Goal: Information Seeking & Learning: Learn about a topic

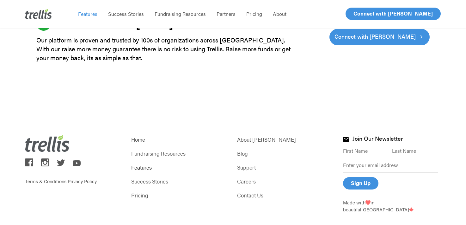
scroll to position [1990, 0]
click at [242, 135] on link "About [PERSON_NAME]" at bounding box center [286, 139] width 98 height 9
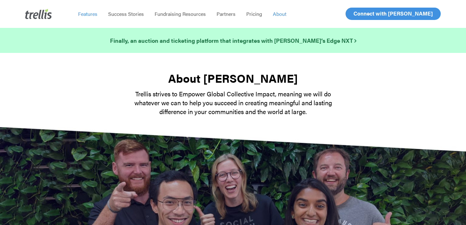
click at [90, 13] on span "Features" at bounding box center [87, 13] width 19 height 7
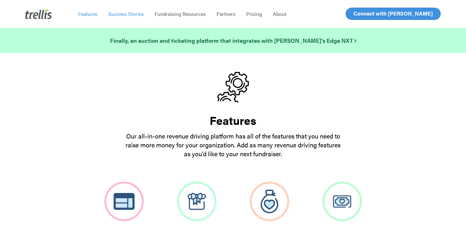
click at [122, 14] on span "Success Stories" at bounding box center [126, 13] width 36 height 7
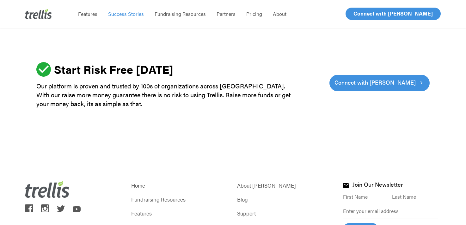
scroll to position [2044, 0]
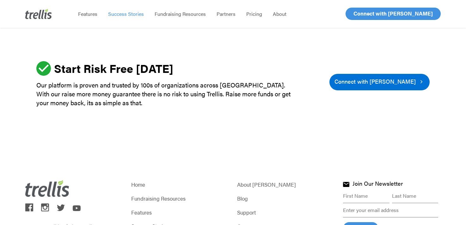
click at [371, 84] on span "Connect with [PERSON_NAME]" at bounding box center [375, 81] width 81 height 9
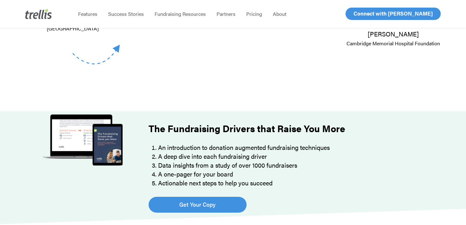
scroll to position [358, 0]
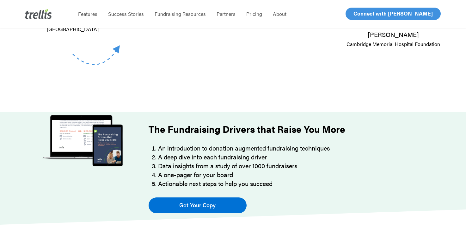
click at [210, 201] on span "Get Your Copy" at bounding box center [197, 204] width 36 height 9
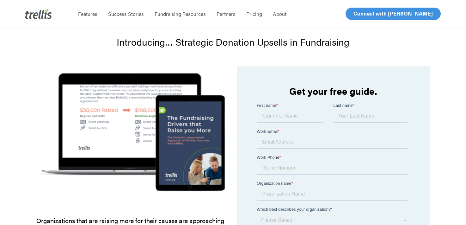
scroll to position [34, 0]
type input "Kimberly"
type input "Walther"
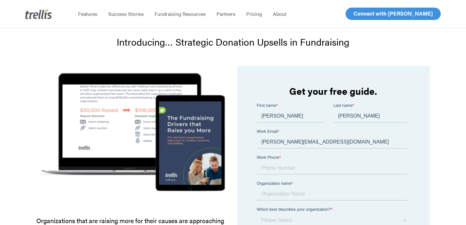
type input "kimberly@campsouthernground.org"
type input "7708800054"
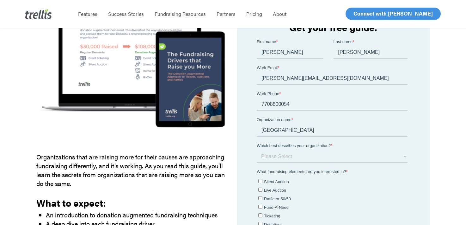
scroll to position [98, 0]
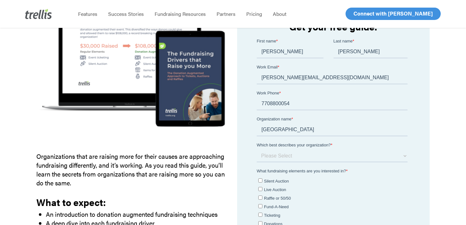
type input "Camp Southern Ground"
select select "$500,000 +"
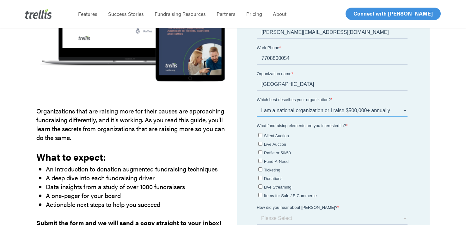
scroll to position [155, 0]
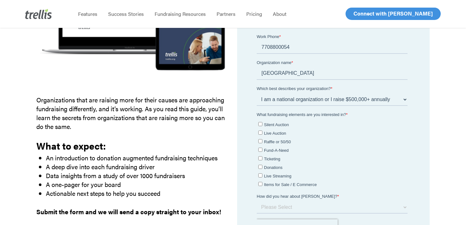
click at [261, 132] on input "Live Auction" at bounding box center [260, 132] width 4 height 4
checkbox input "true"
click at [260, 147] on input "Fund-A-Need" at bounding box center [260, 149] width 4 height 4
checkbox input "true"
click at [260, 156] on input "Ticketing" at bounding box center [260, 158] width 4 height 4
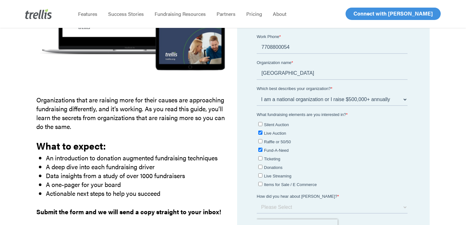
checkbox input "true"
click at [260, 165] on input "Donations" at bounding box center [260, 167] width 4 height 4
checkbox input "true"
click at [261, 173] on input "Live Streaming" at bounding box center [260, 175] width 4 height 4
checkbox input "true"
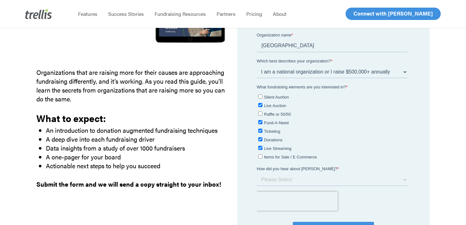
scroll to position [195, 0]
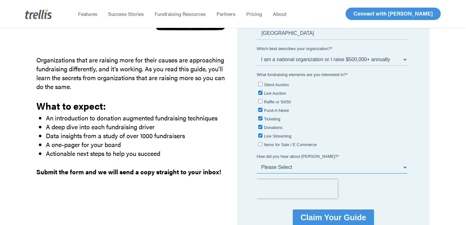
select select "Referral from a colleague"
click at [314, 211] on input "Claim Your Guide" at bounding box center [333, 217] width 81 height 16
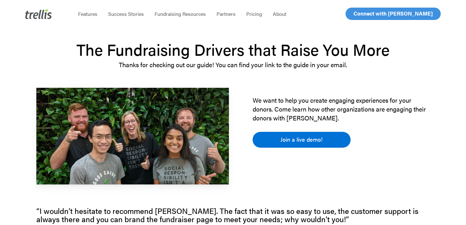
click at [294, 135] on span "Join a live demo!" at bounding box center [302, 139] width 42 height 9
click at [295, 140] on span "Join a live demo!" at bounding box center [302, 139] width 42 height 9
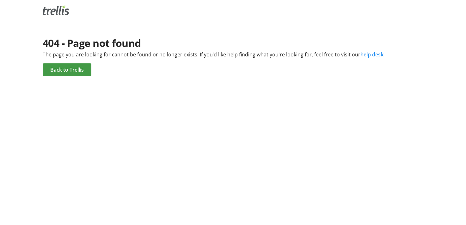
click at [69, 73] on span "Back to Trellis" at bounding box center [67, 70] width 34 height 8
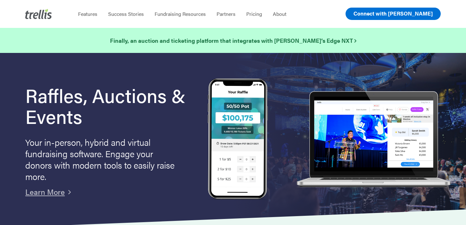
click at [400, 10] on span "Connect with [PERSON_NAME]" at bounding box center [393, 13] width 79 height 8
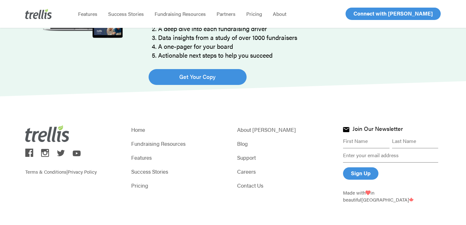
scroll to position [485, 0]
click at [253, 188] on link "Contact Us" at bounding box center [286, 185] width 98 height 9
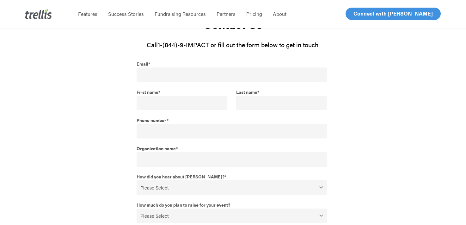
scroll to position [43, 0]
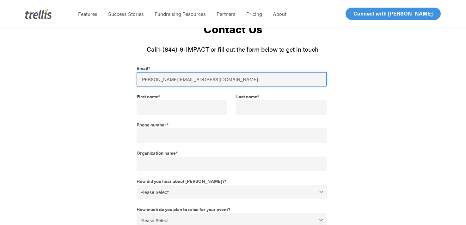
type input "[PERSON_NAME][EMAIL_ADDRESS][DOMAIN_NAME]"
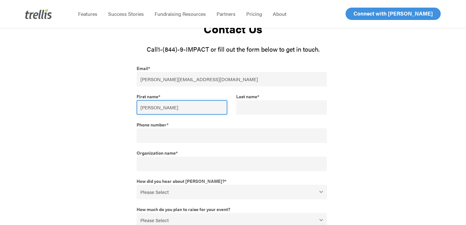
type input "[PERSON_NAME]"
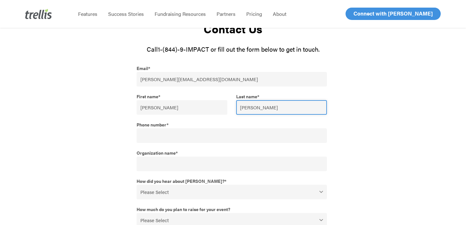
type input "[PERSON_NAME]"
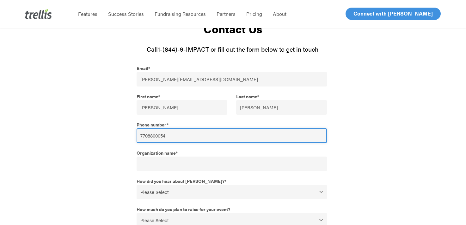
type input "7708800054"
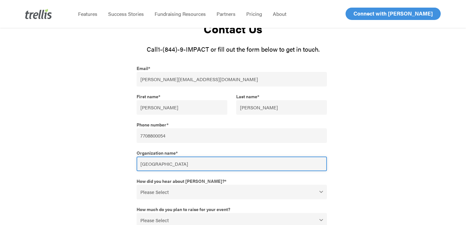
type input "[GEOGRAPHIC_DATA]"
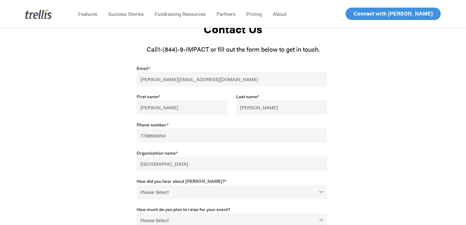
select select "Referral from a colleague"
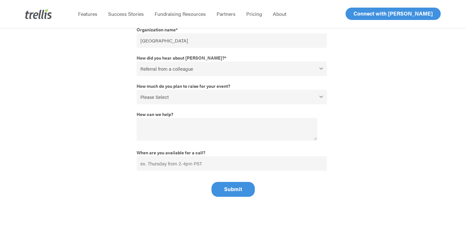
scroll to position [160, 0]
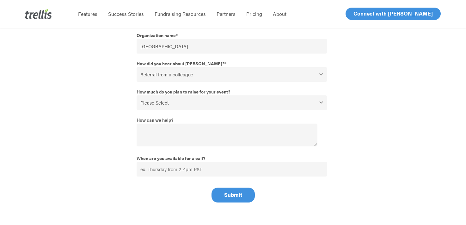
select select "$500,000+"
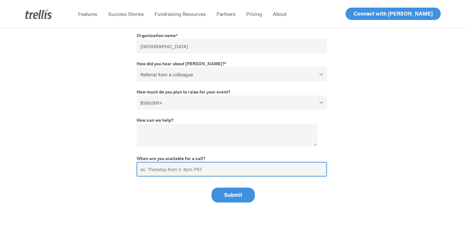
click at [157, 172] on input "When are you available for a call?" at bounding box center [232, 169] width 190 height 15
type input "Friday from 10 AM - 2 PM"
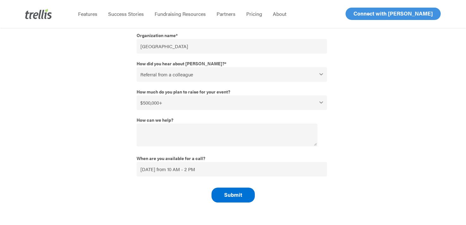
click at [223, 200] on input "Submit" at bounding box center [233, 194] width 43 height 15
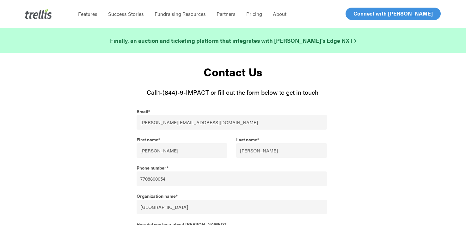
select select "Referral from a colleague"
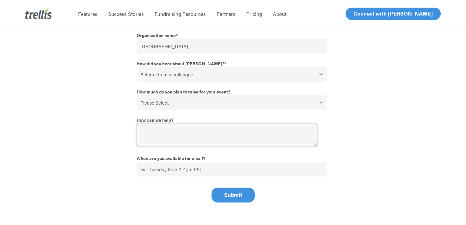
click at [175, 131] on textarea "How can we help?" at bounding box center [227, 134] width 181 height 23
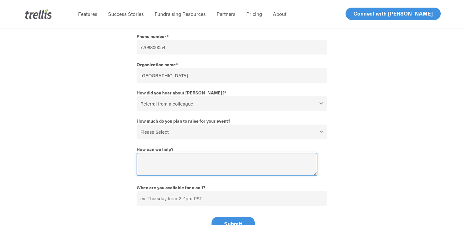
scroll to position [133, 0]
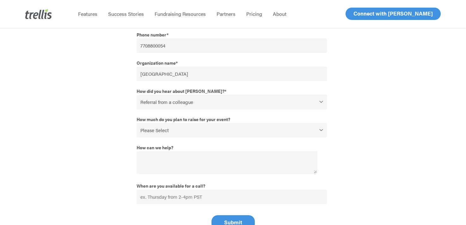
select select "$500,000+"
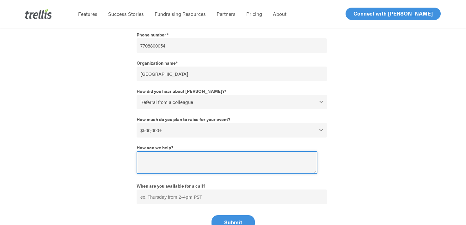
click at [159, 171] on textarea "How can we help?" at bounding box center [227, 162] width 181 height 23
type textarea "I am looking to see if we could do a live demo."
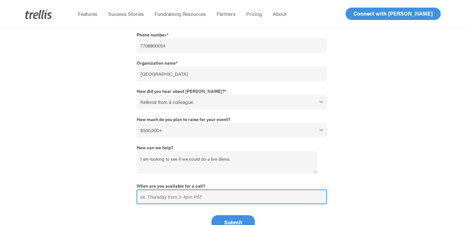
click at [203, 199] on input "When are you available for a call?" at bounding box center [232, 196] width 190 height 15
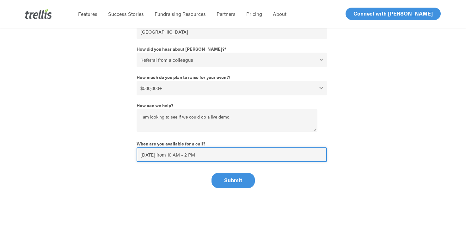
scroll to position [177, 0]
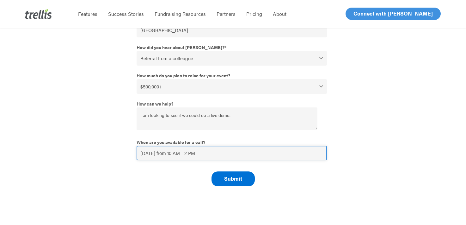
type input "Friday from 10 AM - 2 PM"
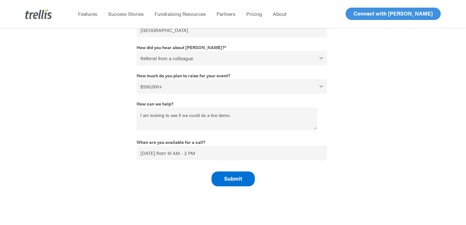
click at [241, 180] on input "Submit" at bounding box center [233, 178] width 43 height 15
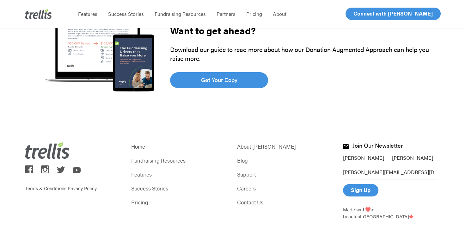
scroll to position [159, 0]
click at [138, 205] on link "Pricing" at bounding box center [180, 202] width 98 height 9
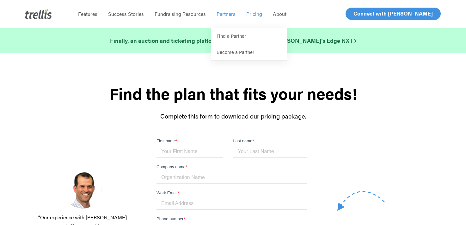
click at [230, 13] on span "Partners" at bounding box center [226, 13] width 19 height 7
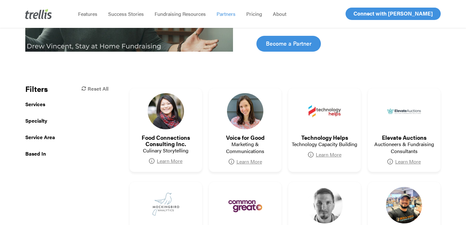
scroll to position [137, 0]
click at [37, 105] on strong "Services" at bounding box center [66, 105] width 83 height 10
click at [38, 117] on strong "Specialty" at bounding box center [66, 115] width 83 height 10
click at [38, 122] on strong "Service Area" at bounding box center [66, 126] width 83 height 10
click at [53, 125] on strong "Service Area" at bounding box center [66, 126] width 83 height 10
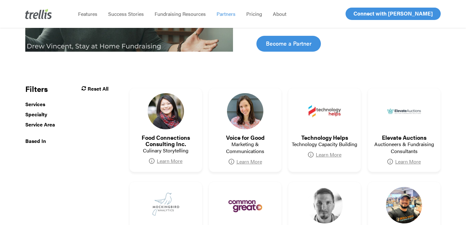
click at [90, 90] on strong "Reset All" at bounding box center [95, 88] width 27 height 7
click at [81, 136] on div "Any Service Area" at bounding box center [60, 135] width 69 height 9
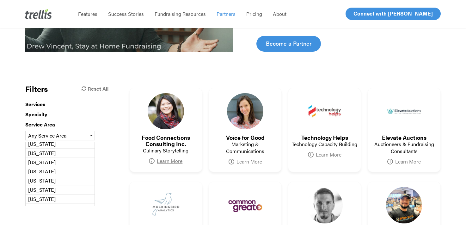
scroll to position [204, 0]
click at [42, 187] on div "[US_STATE] (28)" at bounding box center [60, 189] width 64 height 5
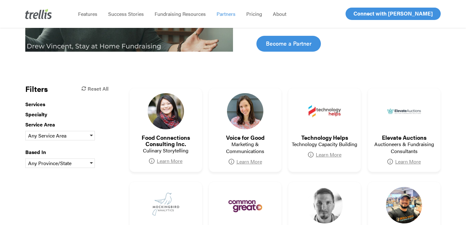
click at [90, 162] on span at bounding box center [91, 163] width 3 height 2
type input "[US_STATE]"
click at [80, 137] on div "Any Service Area" at bounding box center [60, 135] width 69 height 9
click at [72, 165] on div "Any Province/State" at bounding box center [60, 163] width 69 height 9
drag, startPoint x: 72, startPoint y: 165, endPoint x: 36, endPoint y: 172, distance: 36.7
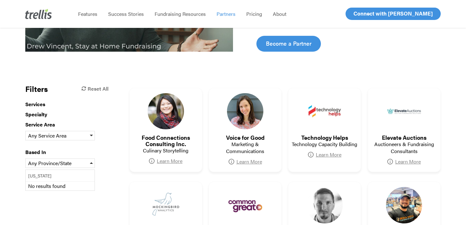
click at [36, 172] on input "[US_STATE]" at bounding box center [60, 175] width 64 height 11
click at [68, 175] on input "[US_STATE]" at bounding box center [60, 175] width 64 height 11
drag, startPoint x: 72, startPoint y: 157, endPoint x: 96, endPoint y: 89, distance: 72.5
click at [96, 89] on strong "Reset All" at bounding box center [95, 88] width 27 height 7
click at [77, 135] on div "Any Service Area" at bounding box center [60, 135] width 69 height 9
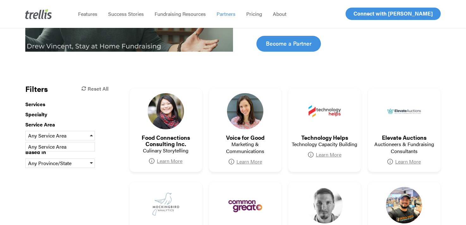
click at [90, 144] on div "Any Service Area" at bounding box center [60, 146] width 64 height 5
click at [90, 137] on div "Any Service Area" at bounding box center [60, 135] width 69 height 9
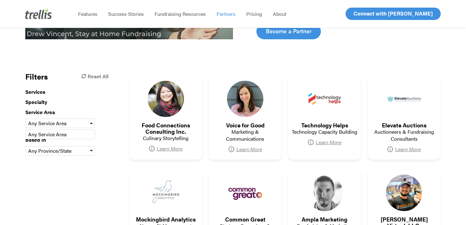
scroll to position [151, 0]
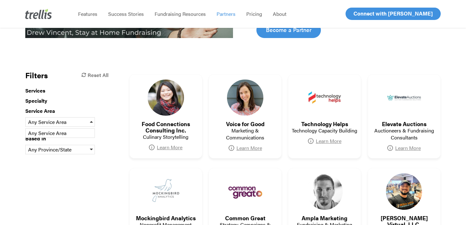
click at [90, 149] on span at bounding box center [91, 149] width 3 height 2
click at [59, 109] on strong "Service Area" at bounding box center [66, 112] width 83 height 10
click at [57, 110] on strong "Service Area" at bounding box center [66, 112] width 83 height 10
click at [90, 121] on div "Any Service Area" at bounding box center [60, 121] width 69 height 9
click at [76, 102] on strong "Specialty" at bounding box center [66, 102] width 83 height 10
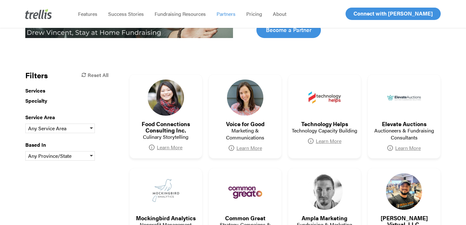
click at [68, 100] on strong "Specialty" at bounding box center [66, 102] width 83 height 10
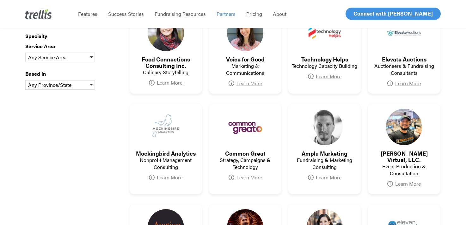
scroll to position [217, 0]
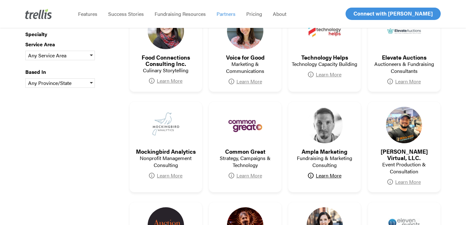
click at [335, 176] on link "Learn More" at bounding box center [325, 175] width 34 height 6
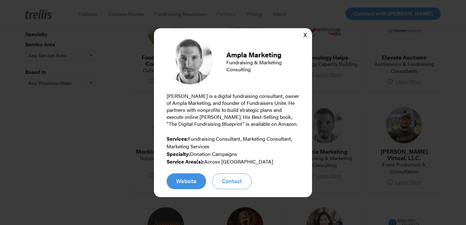
click at [305, 36] on button "X" at bounding box center [305, 35] width 13 height 13
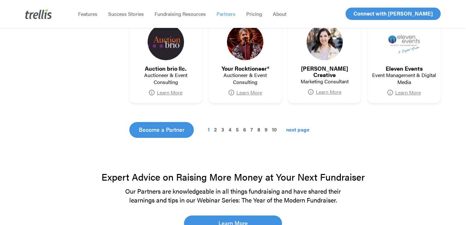
scroll to position [401, 0]
click at [215, 126] on link "2" at bounding box center [215, 130] width 5 height 8
click at [223, 126] on link "3" at bounding box center [222, 130] width 5 height 8
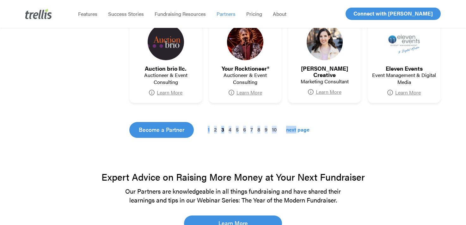
click at [223, 126] on link "3" at bounding box center [222, 130] width 5 height 8
click at [304, 126] on link "next page" at bounding box center [295, 130] width 30 height 8
click at [303, 126] on link "next page" at bounding box center [295, 130] width 30 height 8
click at [294, 126] on link "next page" at bounding box center [295, 130] width 30 height 8
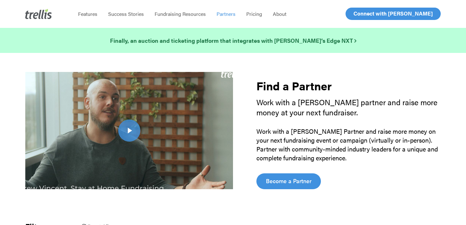
scroll to position [0, 0]
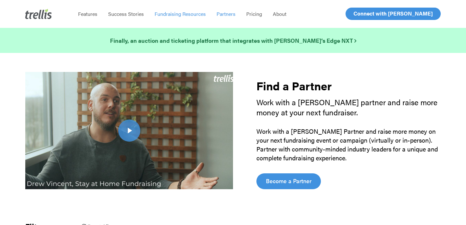
click at [195, 12] on span "Fundraising Resources" at bounding box center [180, 13] width 51 height 7
